Goal: Task Accomplishment & Management: Understand process/instructions

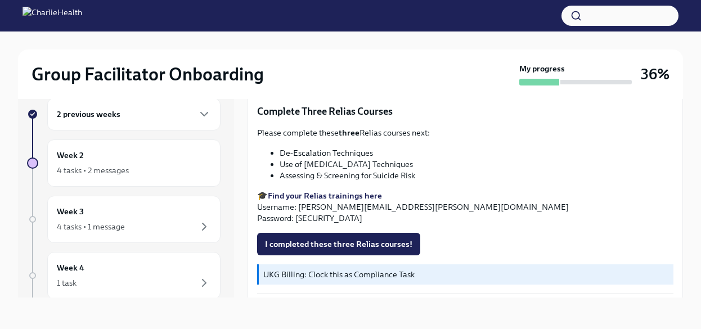
scroll to position [424, 0]
click at [344, 239] on span "I completed these three Relias courses!" at bounding box center [338, 244] width 147 height 11
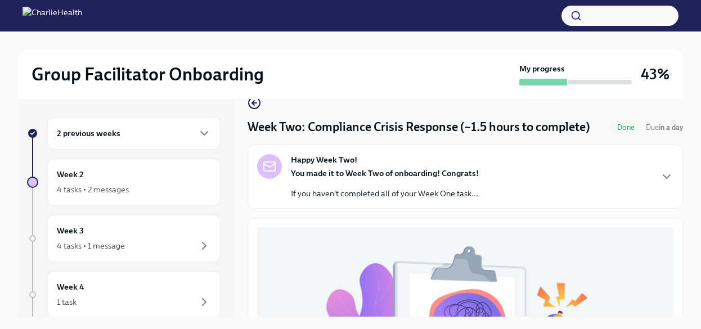
scroll to position [21, 0]
click at [358, 171] on strong "You made it to Week Two of onboarding! Congrats!" at bounding box center [385, 173] width 188 height 10
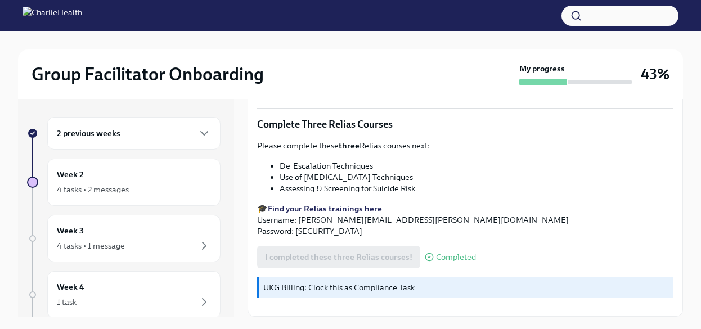
scroll to position [802, 0]
click at [101, 191] on div "4 tasks • 2 messages" at bounding box center [93, 189] width 72 height 11
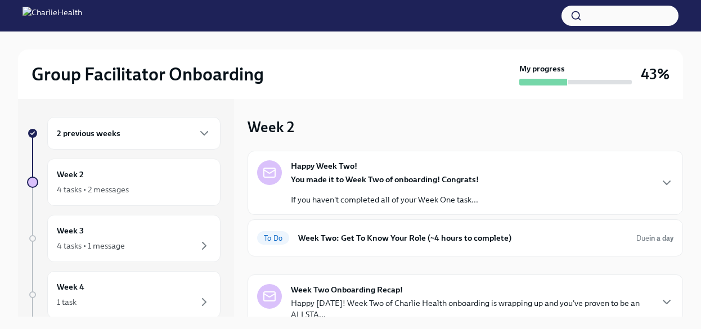
scroll to position [46, 0]
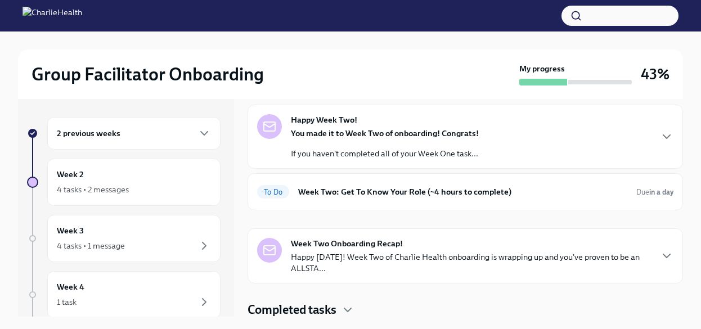
click at [420, 192] on h6 "Week Two: Get To Know Your Role (~4 hours to complete)" at bounding box center [462, 192] width 329 height 12
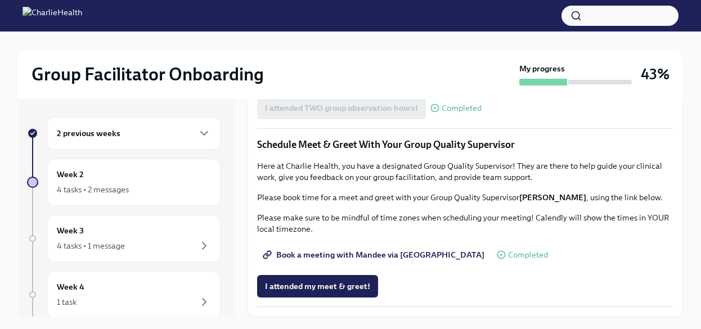
scroll to position [19, 0]
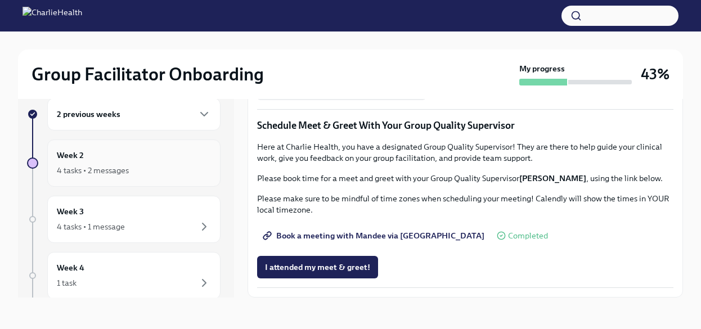
click at [137, 164] on div "4 tasks • 2 messages" at bounding box center [134, 171] width 154 height 14
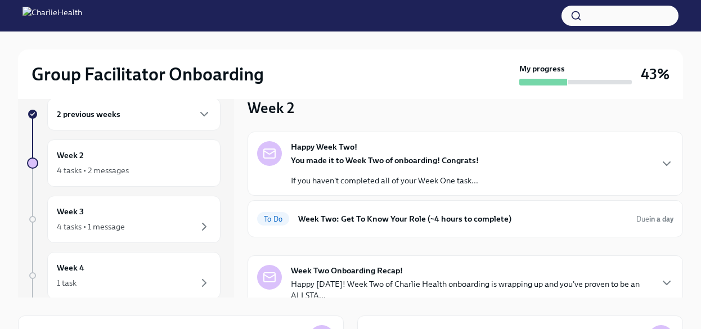
scroll to position [46, 0]
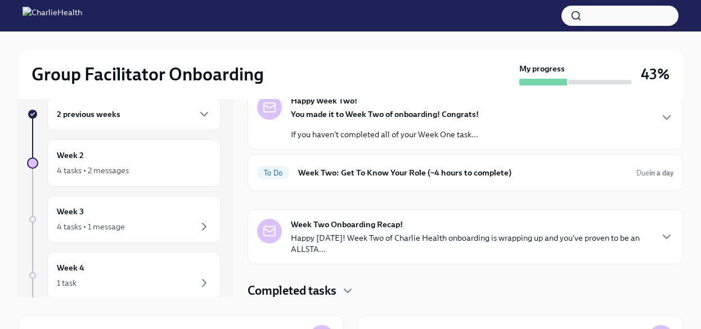
click at [457, 225] on div "Week Two Onboarding Recap! Happy [DATE]! Week Two of Charlie Health onboarding …" at bounding box center [471, 237] width 360 height 36
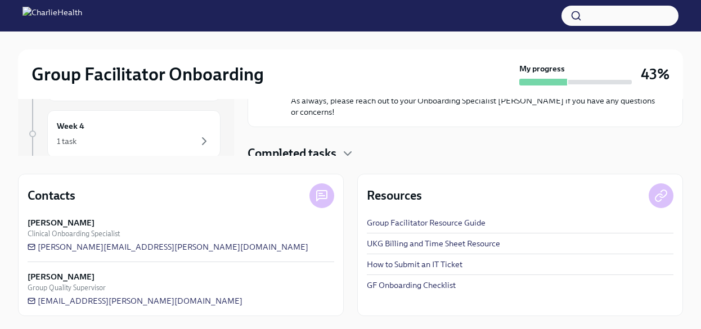
scroll to position [0, 0]
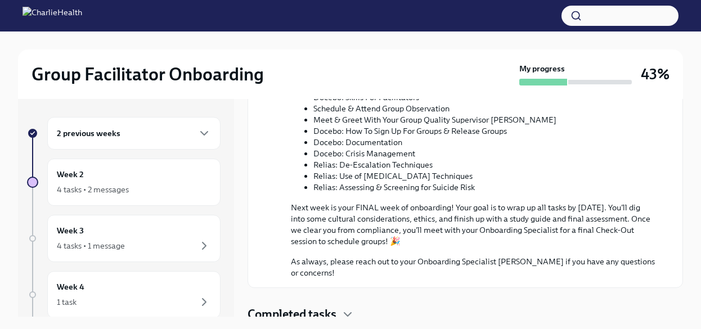
click at [144, 142] on div "2 previous weeks" at bounding box center [133, 133] width 173 height 33
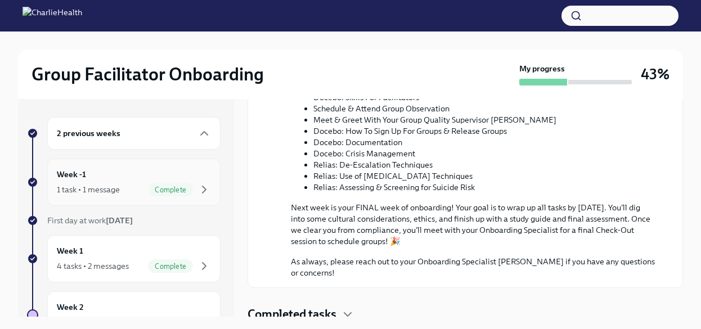
click at [135, 177] on div "Week -1 1 task • 1 message Complete" at bounding box center [134, 182] width 154 height 28
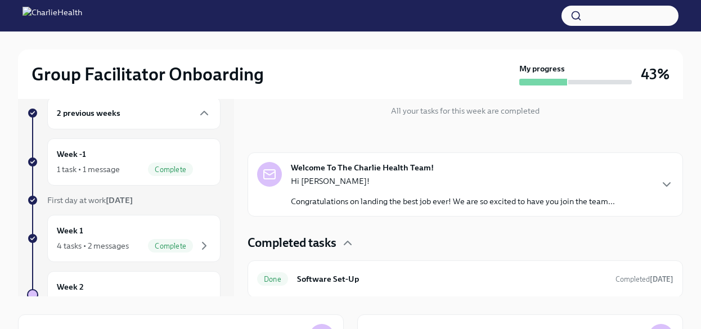
scroll to position [11, 0]
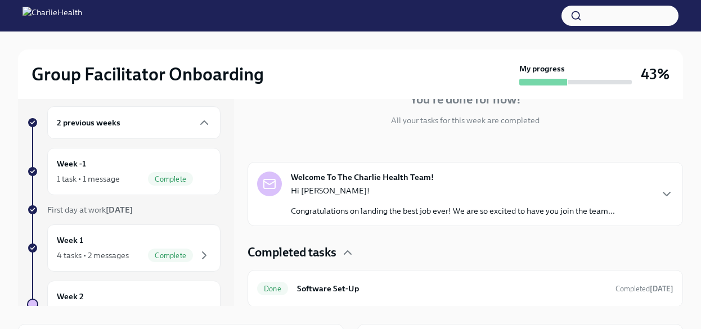
click at [368, 207] on p "Congratulations on landing the best job ever! We are so excited to have you joi…" at bounding box center [453, 210] width 324 height 11
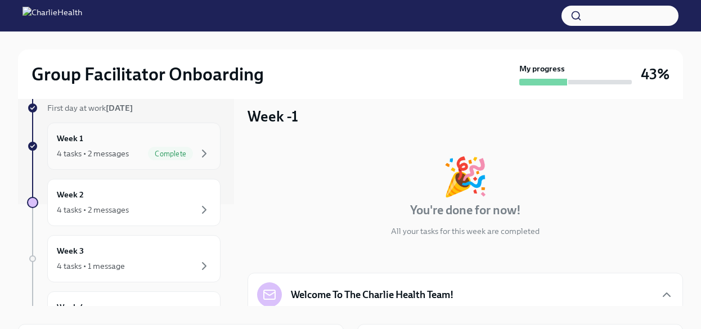
scroll to position [102, 0]
drag, startPoint x: 118, startPoint y: 172, endPoint x: 117, endPoint y: 149, distance: 23.1
click at [117, 149] on div "2 previous weeks Week -1 1 task • 1 message Complete First day at work [DATE] W…" at bounding box center [124, 260] width 194 height 512
click at [117, 149] on div "4 tasks • 2 messages" at bounding box center [93, 152] width 72 height 11
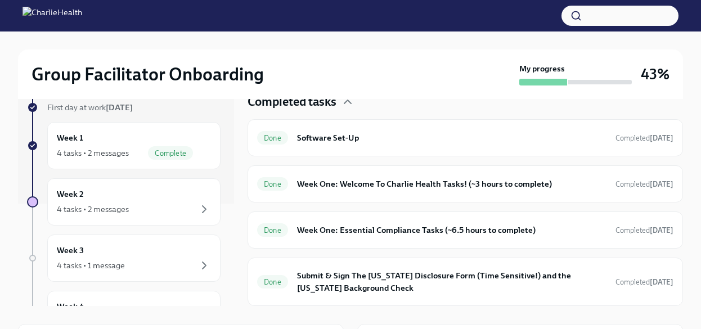
scroll to position [323, 0]
click at [402, 286] on h6 "Submit & Sign The [US_STATE] Disclosure Form (Time Sensitive!) and the [US_STAT…" at bounding box center [452, 282] width 310 height 25
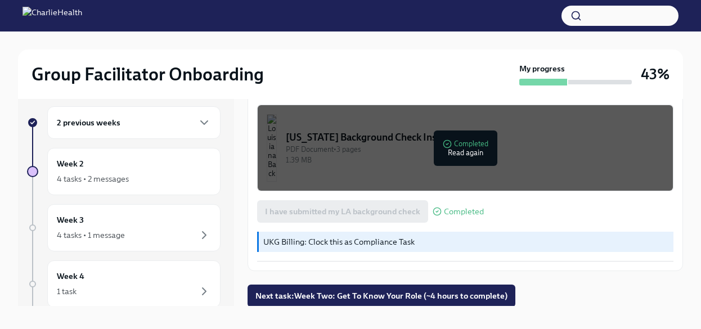
scroll to position [19, 0]
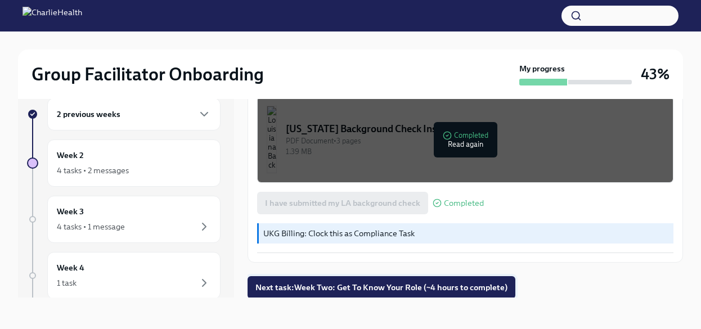
click at [370, 276] on button "Next task : Week Two: Get To Know Your Role (~4 hours to complete)" at bounding box center [382, 287] width 268 height 23
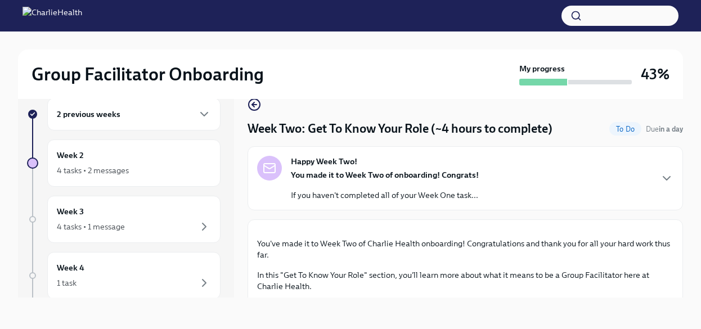
click at [377, 180] on strong "You made it to Week Two of onboarding! Congrats!" at bounding box center [385, 175] width 188 height 10
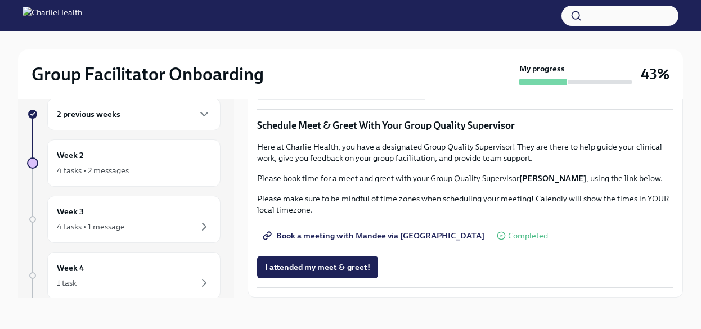
scroll to position [1449, 0]
click at [118, 225] on div "4 tasks • 1 message" at bounding box center [91, 226] width 68 height 11
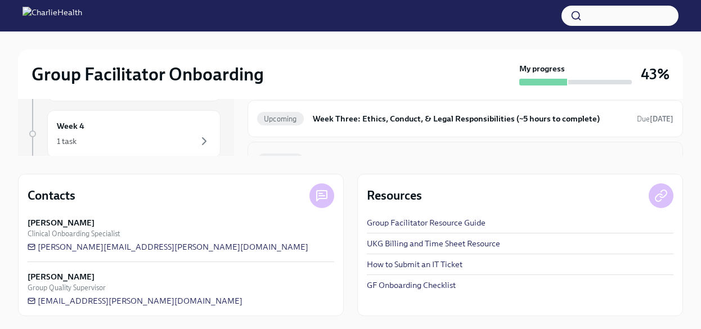
scroll to position [1, 0]
click at [366, 148] on div "Upcoming Week Three: Final Onboarding Tasks (~1.5 hours to complete) Due [DATE]" at bounding box center [466, 159] width 436 height 37
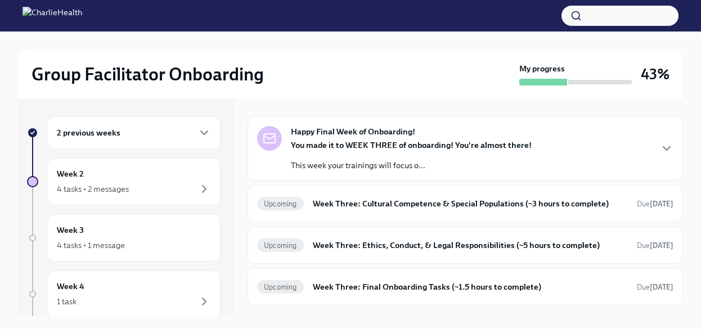
scroll to position [34, 0]
click at [409, 204] on h6 "Week Three: Cultural Competence & Special Populations (~3 hours to complete)" at bounding box center [470, 203] width 315 height 12
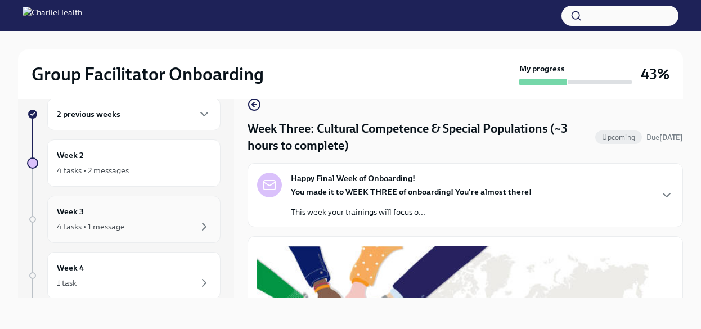
click at [118, 223] on div "4 tasks • 1 message" at bounding box center [91, 226] width 68 height 11
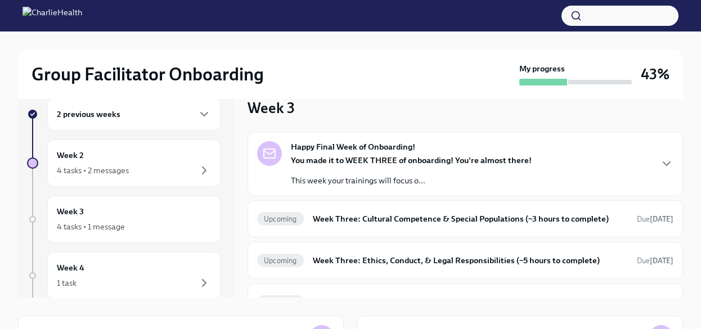
click at [397, 162] on strong "You made it to WEEK THREE of onboarding! You're almost there!" at bounding box center [411, 160] width 241 height 10
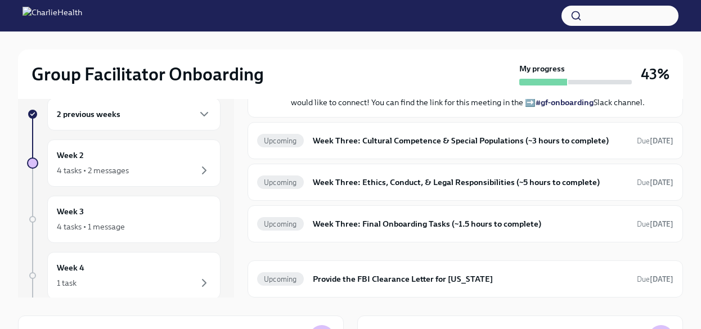
scroll to position [514, 0]
click at [412, 184] on h6 "Week Three: Ethics, Conduct, & Legal Responsibilities (~5 hours to complete)" at bounding box center [470, 182] width 315 height 12
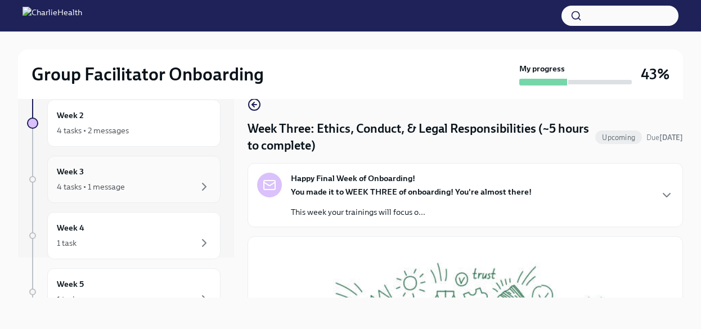
scroll to position [41, 0]
click at [119, 181] on div "4 tasks • 1 message" at bounding box center [91, 186] width 68 height 11
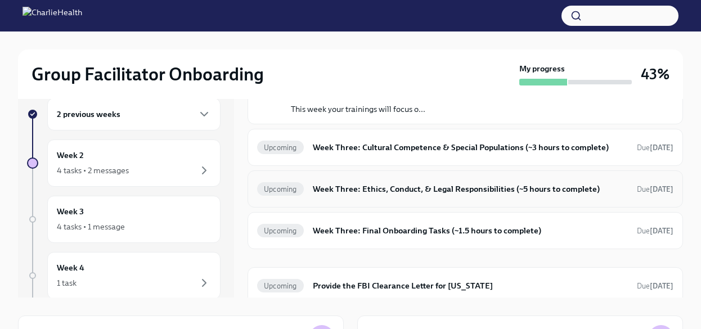
scroll to position [76, 0]
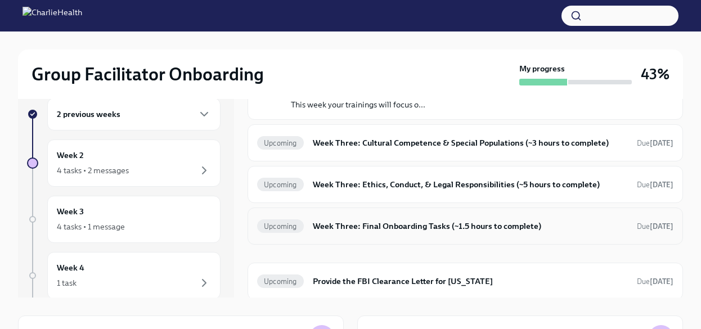
click at [404, 226] on h6 "Week Three: Final Onboarding Tasks (~1.5 hours to complete)" at bounding box center [470, 226] width 315 height 12
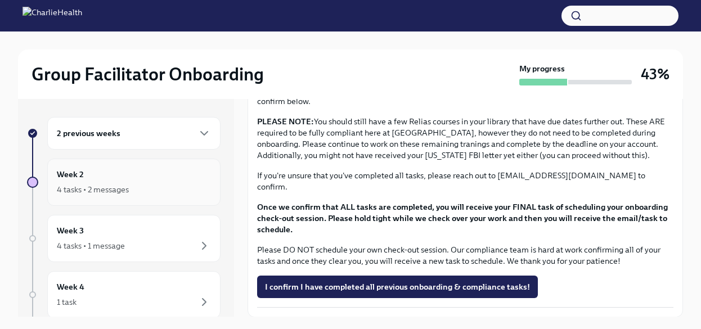
click at [124, 187] on div "4 tasks • 2 messages" at bounding box center [93, 189] width 72 height 11
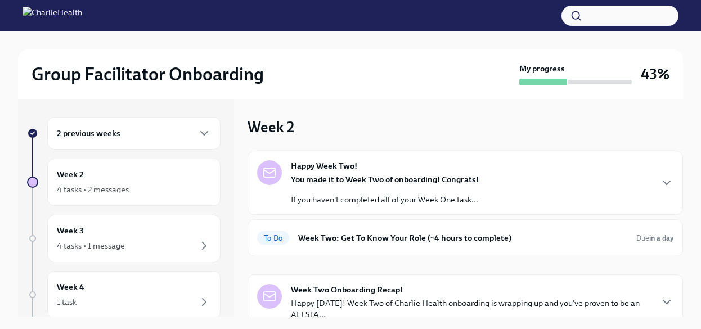
scroll to position [46, 0]
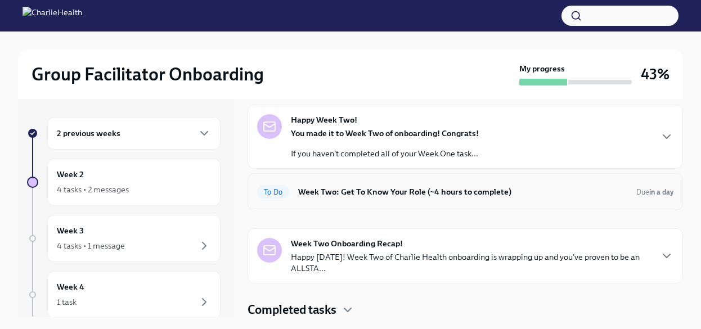
click at [409, 193] on h6 "Week Two: Get To Know Your Role (~4 hours to complete)" at bounding box center [462, 192] width 329 height 12
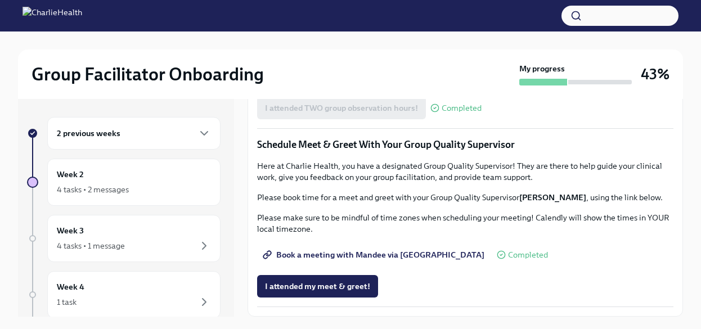
scroll to position [1073, 0]
